Goal: Transaction & Acquisition: Purchase product/service

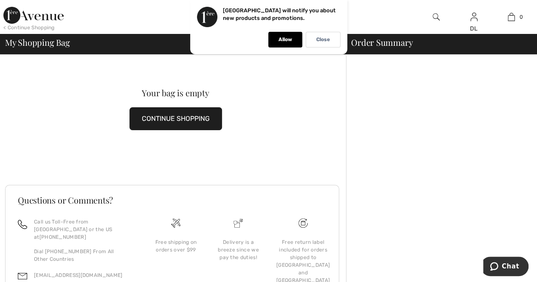
click at [177, 124] on button "CONTINUE SHOPPING" at bounding box center [175, 118] width 93 height 23
click at [324, 38] on p "Close" at bounding box center [323, 40] width 14 height 6
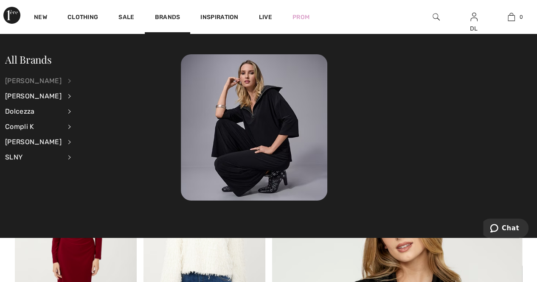
click at [39, 83] on div "[PERSON_NAME]" at bounding box center [33, 80] width 56 height 15
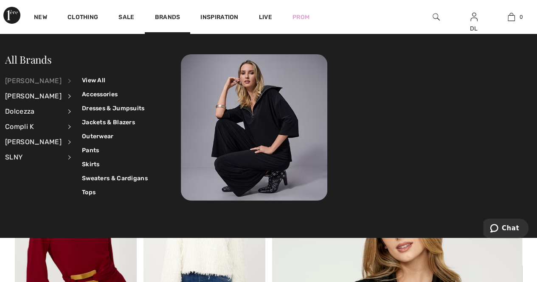
click at [41, 248] on img at bounding box center [76, 241] width 122 height 183
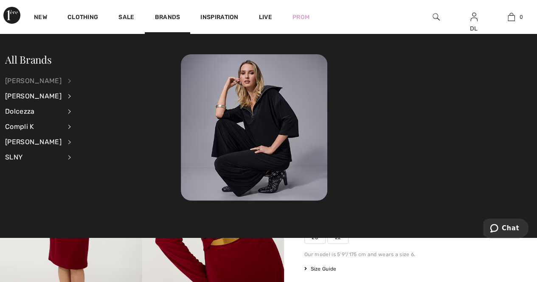
click at [32, 78] on div "[PERSON_NAME]" at bounding box center [33, 80] width 56 height 15
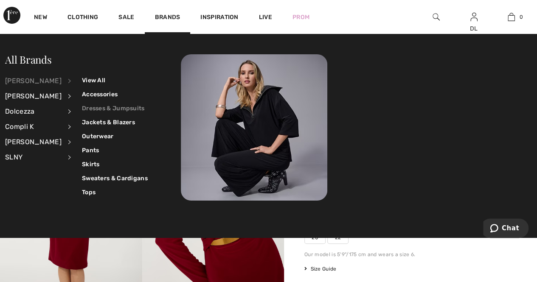
click at [87, 103] on link "Dresses & Jumpsuits" at bounding box center [115, 108] width 66 height 14
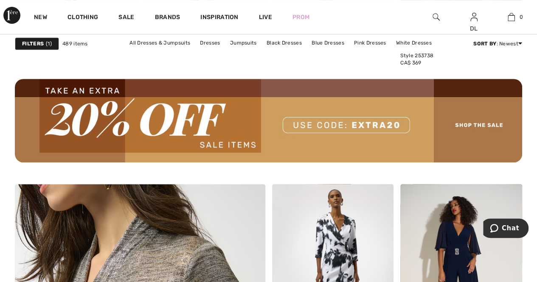
scroll to position [1741, 0]
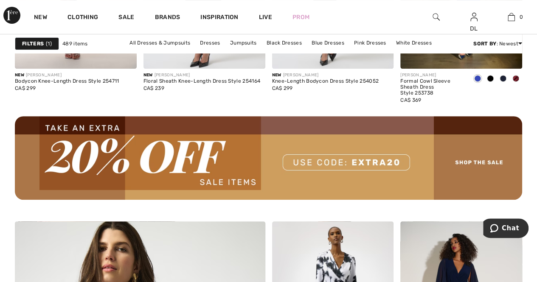
click at [481, 160] on img at bounding box center [268, 157] width 507 height 83
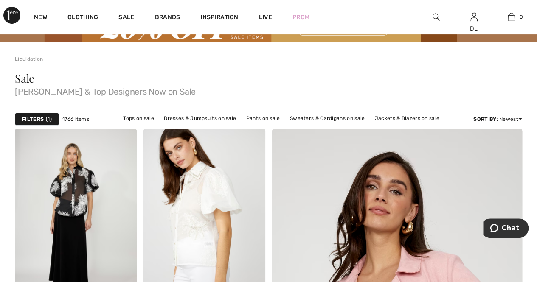
scroll to position [42, 0]
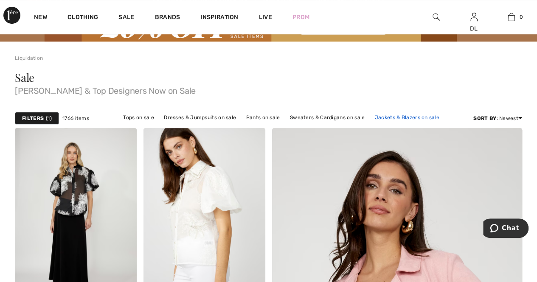
click at [391, 115] on link "Jackets & Blazers on sale" at bounding box center [407, 117] width 73 height 11
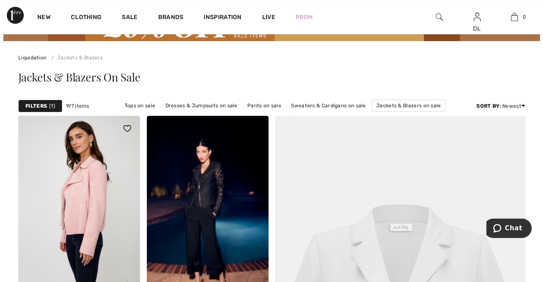
scroll to position [42, 0]
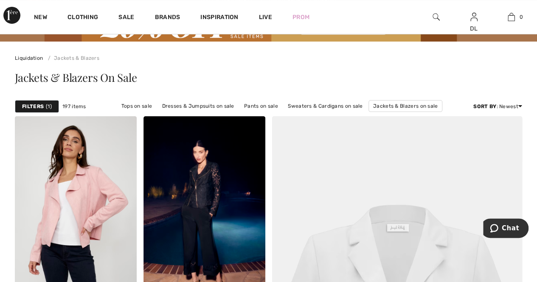
click at [30, 107] on strong "Filters" at bounding box center [33, 107] width 22 height 8
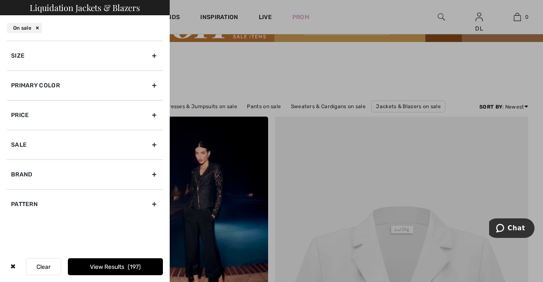
click at [155, 175] on div "Brand" at bounding box center [85, 175] width 156 height 30
click at [16, 191] on input"] "[PERSON_NAME]" at bounding box center [14, 193] width 6 height 6
checkbox input"] "true"
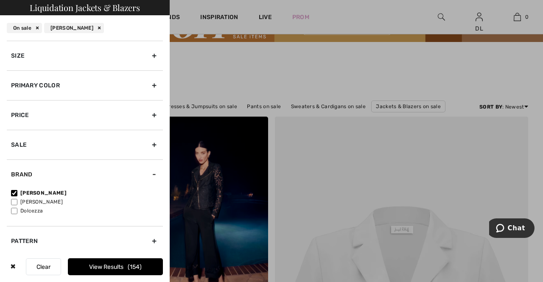
click at [146, 54] on div "Size" at bounding box center [85, 56] width 156 height 30
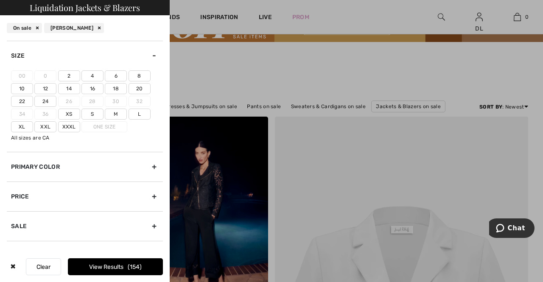
click at [90, 85] on label "16" at bounding box center [93, 88] width 22 height 11
click at [0, 0] on input"] "16" at bounding box center [0, 0] width 0 height 0
click at [110, 262] on button "View Results 38" at bounding box center [115, 267] width 95 height 17
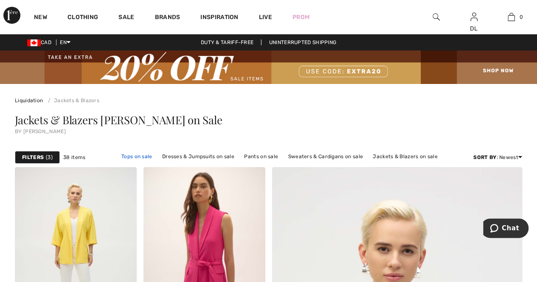
click at [135, 156] on link "Tops on sale" at bounding box center [136, 156] width 39 height 11
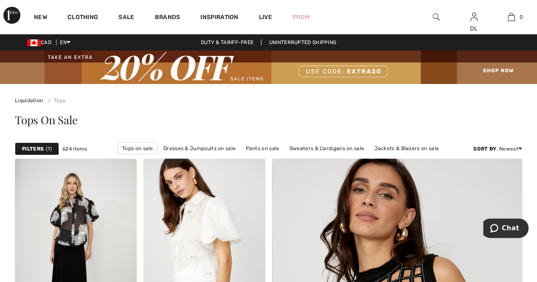
click at [41, 149] on strong "Filters" at bounding box center [33, 149] width 22 height 8
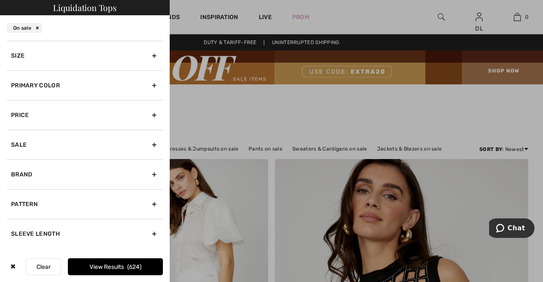
click at [153, 55] on div "Size" at bounding box center [85, 56] width 156 height 30
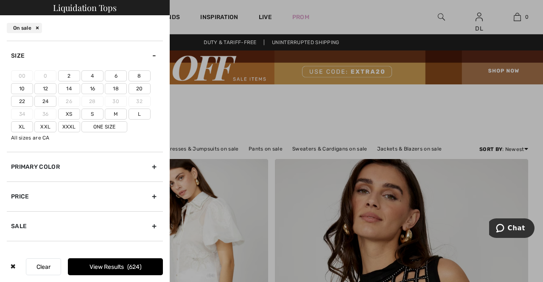
click at [94, 87] on label "16" at bounding box center [93, 88] width 22 height 11
click at [0, 0] on input"] "16" at bounding box center [0, 0] width 0 height 0
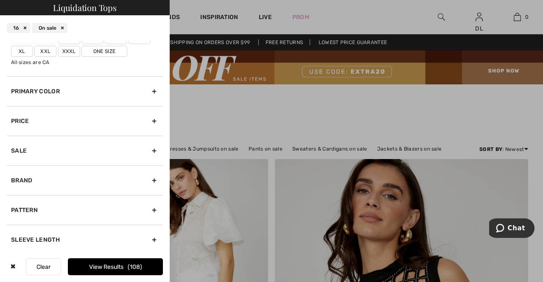
scroll to position [76, 0]
click at [149, 180] on div "Brand" at bounding box center [85, 180] width 156 height 30
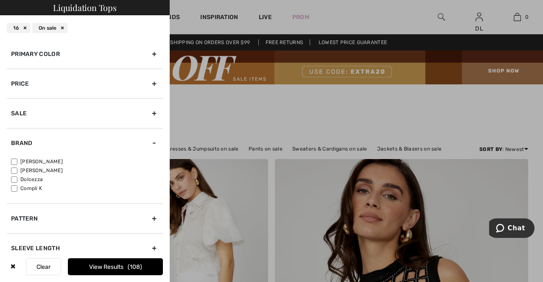
scroll to position [30, 0]
click at [14, 161] on input"] "[PERSON_NAME]" at bounding box center [14, 163] width 6 height 6
checkbox input"] "true"
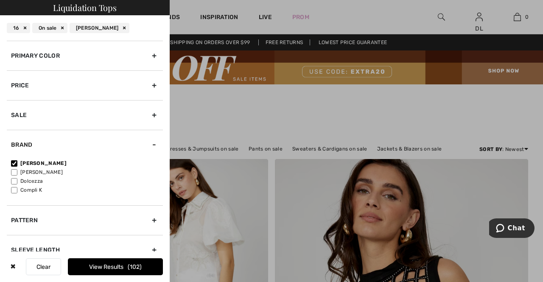
click at [13, 188] on input"] "Compli K" at bounding box center [14, 190] width 6 height 6
checkbox input"] "true"
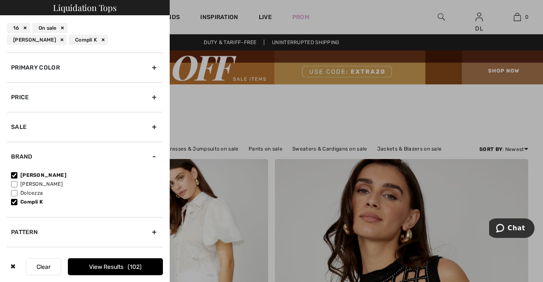
click at [108, 263] on button "View Results 102" at bounding box center [115, 267] width 95 height 17
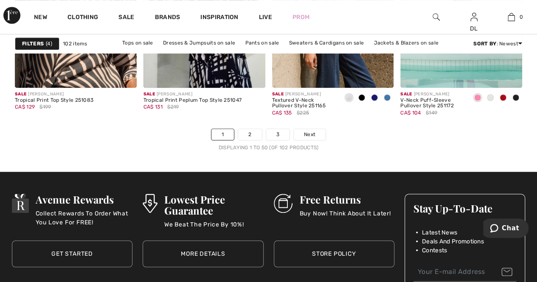
scroll to position [3566, 0]
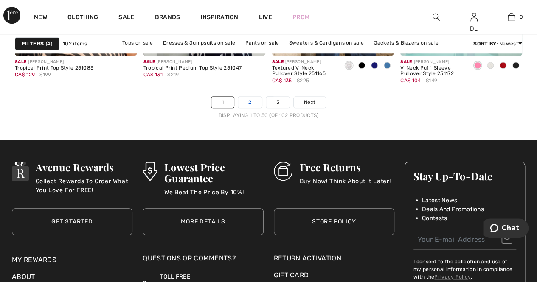
click at [248, 98] on link "2" at bounding box center [249, 102] width 23 height 11
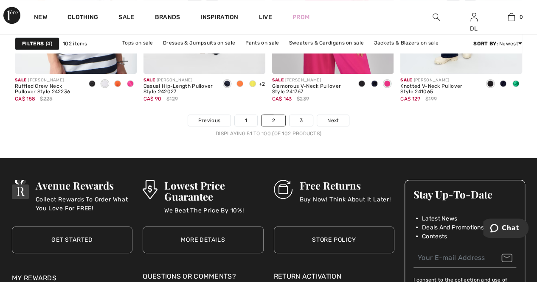
scroll to position [3566, 0]
